Goal: Task Accomplishment & Management: Use online tool/utility

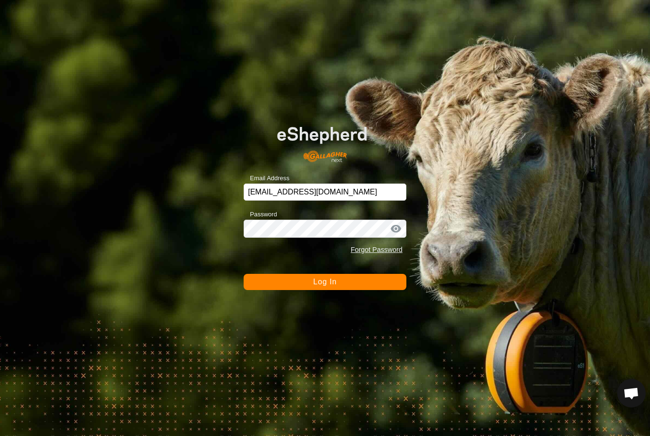
click at [354, 280] on button "Log In" at bounding box center [325, 282] width 163 height 16
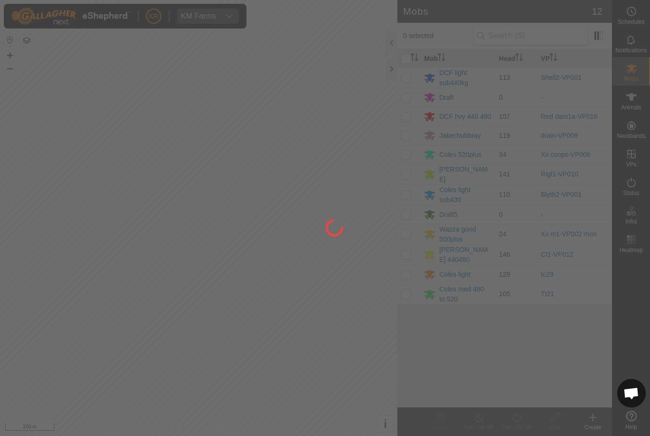
click at [320, 304] on div at bounding box center [325, 218] width 650 height 436
click at [648, 295] on div at bounding box center [325, 218] width 650 height 436
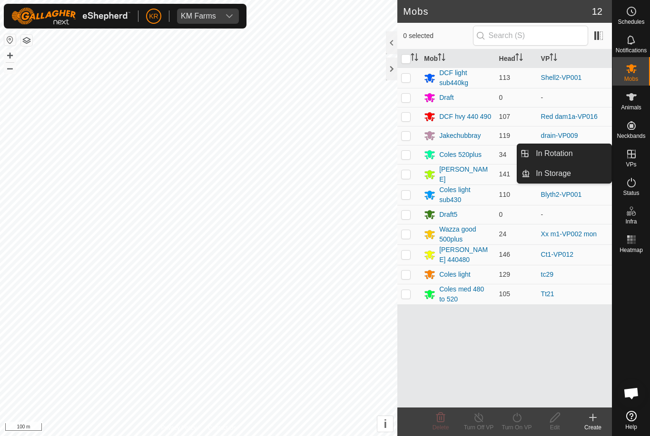
click at [565, 157] on span "In Rotation" at bounding box center [554, 153] width 37 height 11
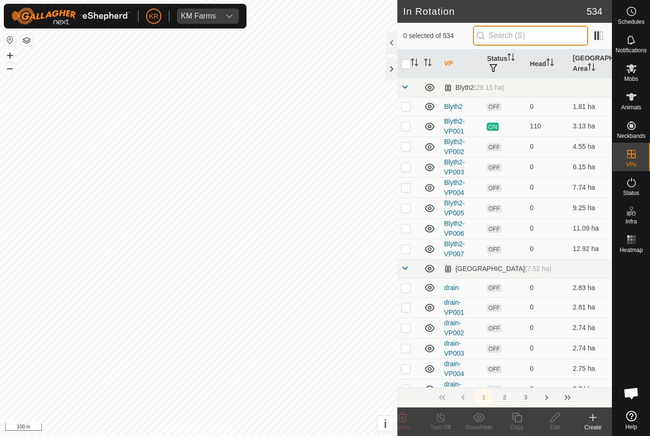
click at [535, 30] on input "text" at bounding box center [530, 36] width 115 height 20
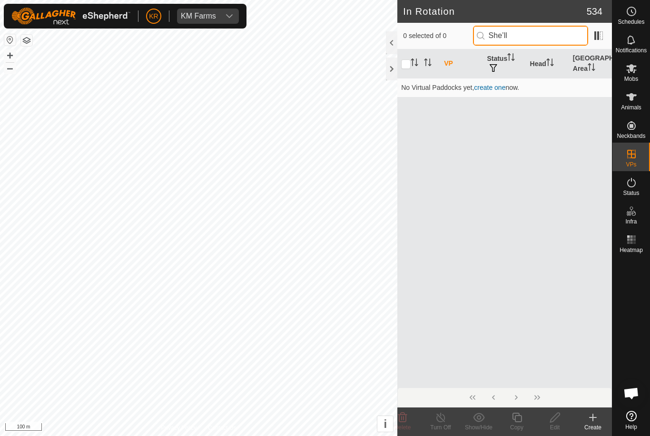
click at [546, 30] on input "She’ll" at bounding box center [530, 36] width 115 height 20
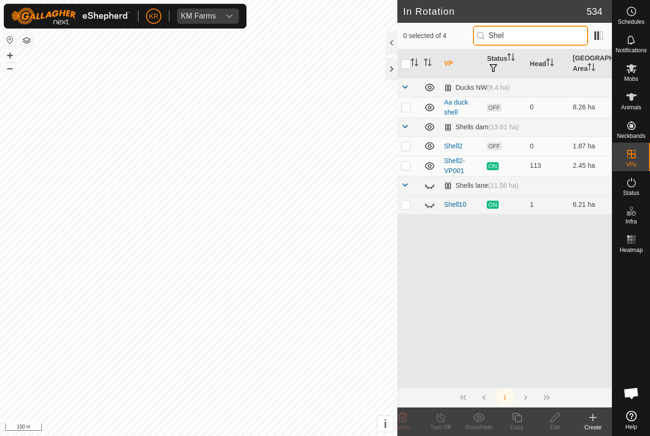
type input "Shel"
click at [408, 143] on p-checkbox at bounding box center [406, 146] width 10 height 8
checkbox input "true"
click at [548, 423] on edit-svg-icon at bounding box center [555, 417] width 38 height 11
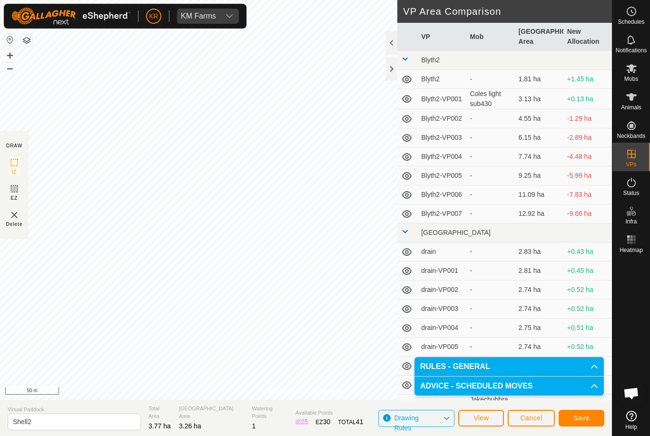
click at [579, 419] on span "Save" at bounding box center [582, 419] width 16 height 8
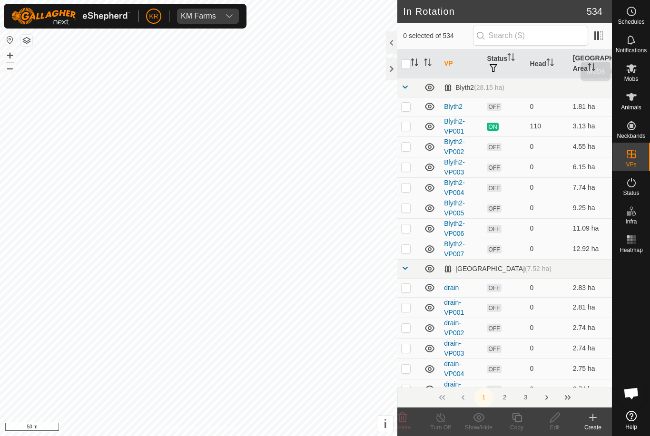
click at [624, 73] on es-mob-svg-icon at bounding box center [631, 68] width 17 height 15
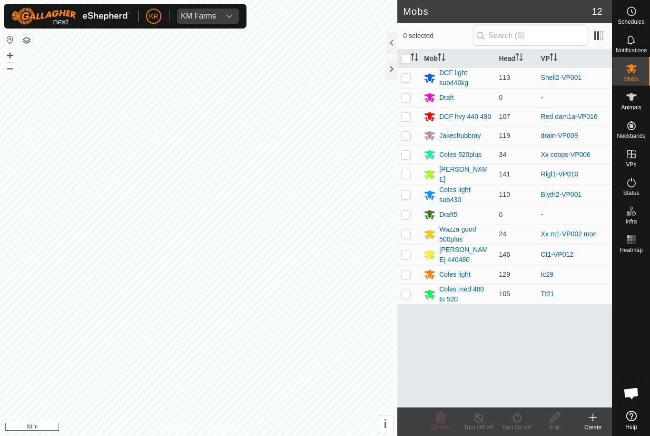
click at [406, 74] on p-checkbox at bounding box center [406, 78] width 10 height 8
checkbox input "true"
click at [522, 422] on icon at bounding box center [517, 417] width 12 height 11
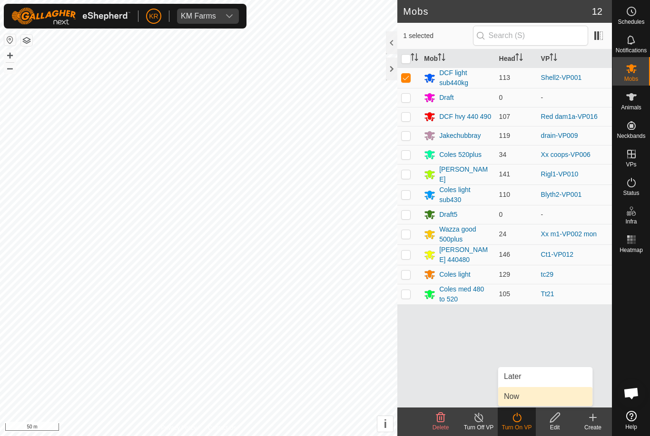
click at [526, 400] on link "Now" at bounding box center [545, 396] width 94 height 19
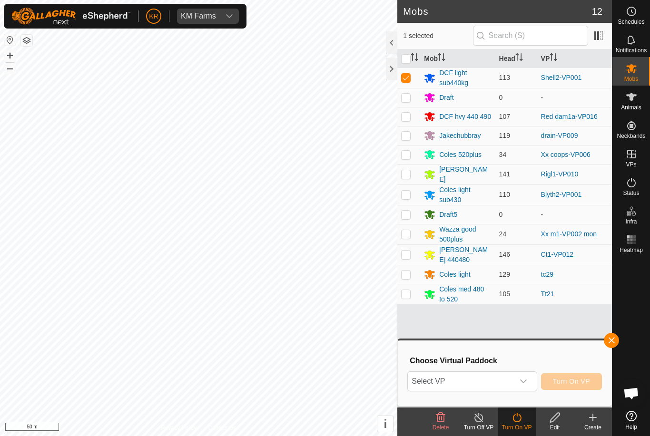
click at [493, 376] on span "Select VP" at bounding box center [461, 381] width 106 height 19
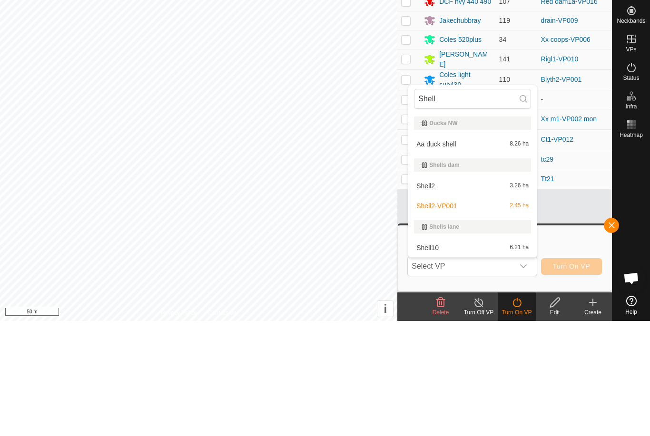
type input "Shell"
click at [477, 296] on div "Shell2 3.26 ha" at bounding box center [472, 301] width 117 height 11
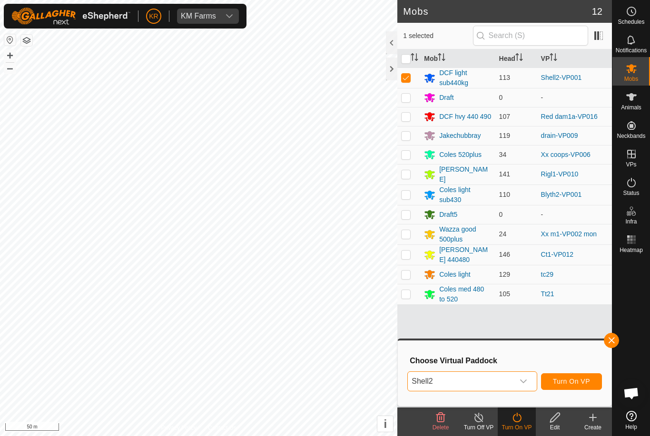
click at [585, 383] on span "Turn On VP" at bounding box center [571, 382] width 37 height 8
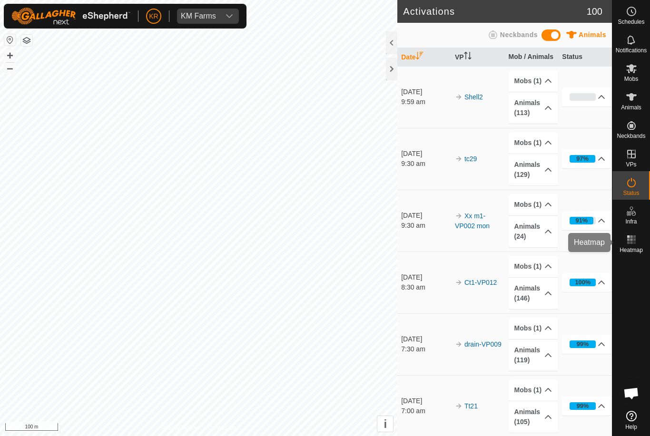
click at [636, 242] on icon at bounding box center [631, 239] width 11 height 11
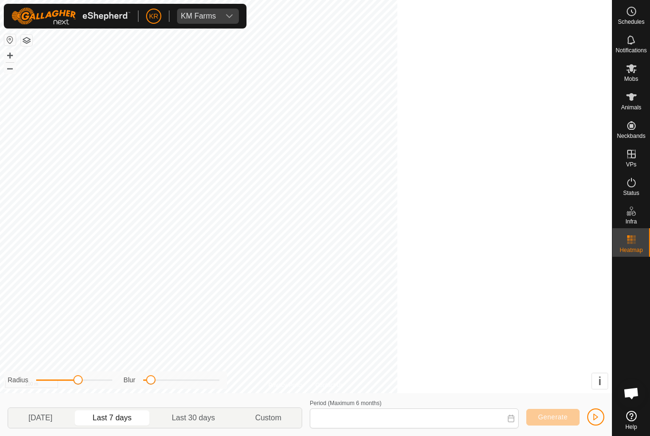
type input "[DATE] - [DATE]"
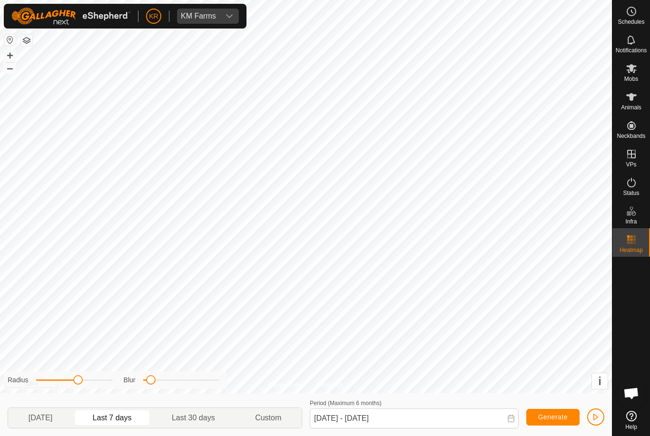
click at [640, 241] on es-heatmap-svg-icon at bounding box center [631, 239] width 17 height 15
click at [630, 13] on icon at bounding box center [631, 11] width 11 height 11
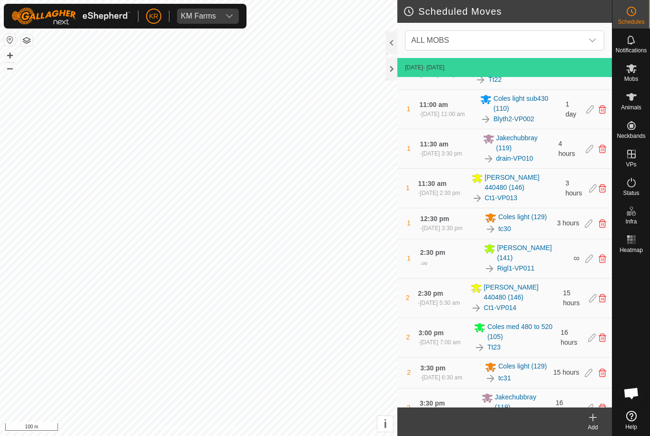
scroll to position [361, 0]
